Goal: Find specific page/section: Find specific page/section

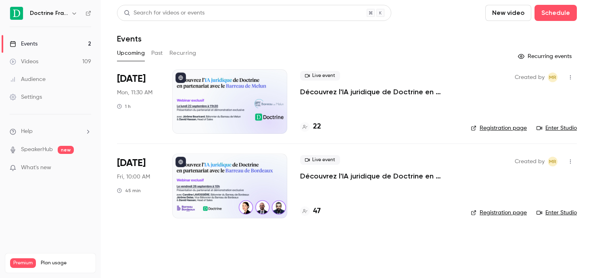
click at [73, 12] on icon "button" at bounding box center [74, 13] width 6 height 6
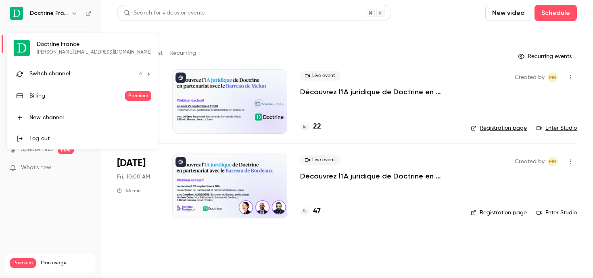
click at [50, 72] on span "Switch channel" at bounding box center [49, 74] width 41 height 8
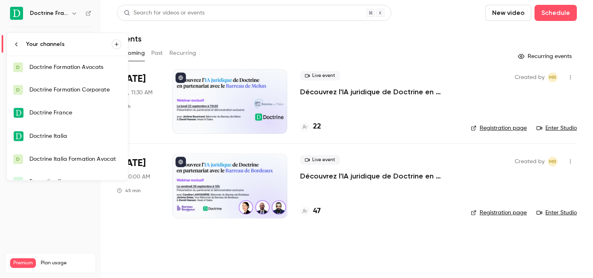
click at [67, 69] on div "Doctrine Formation Avocats" at bounding box center [75, 67] width 92 height 8
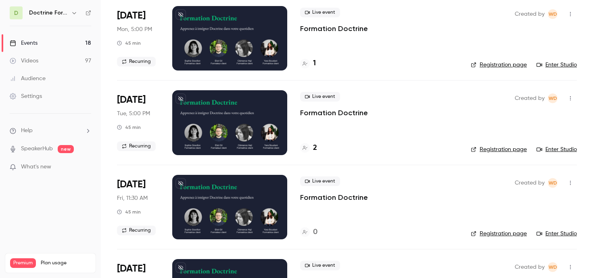
scroll to position [310, 0]
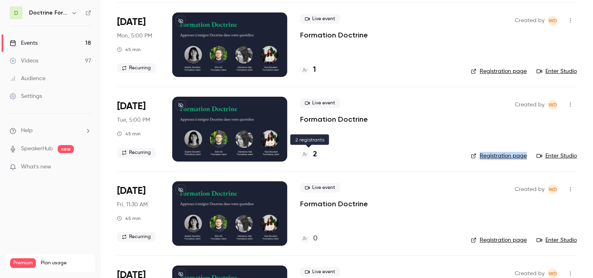
click at [306, 156] on icon at bounding box center [304, 154] width 5 height 5
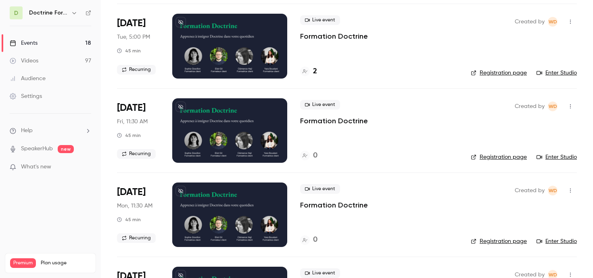
scroll to position [398, 0]
